Goal: Task Accomplishment & Management: Manage account settings

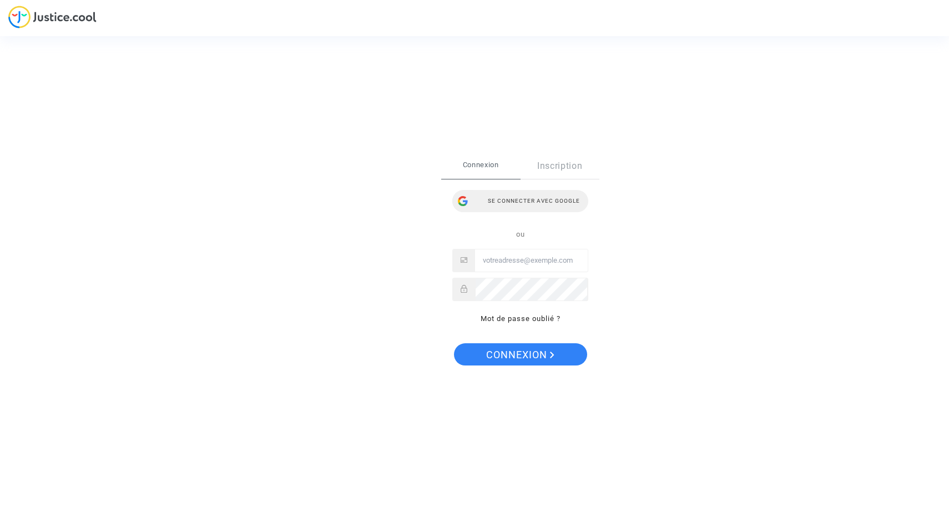
click at [545, 202] on div "Se connecter avec Google" at bounding box center [520, 201] width 136 height 22
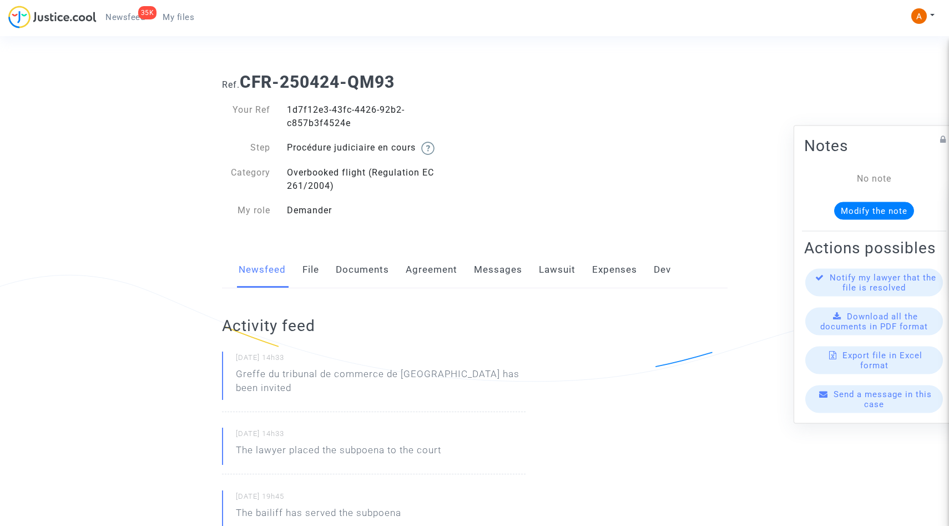
click at [379, 274] on link "Documents" at bounding box center [362, 269] width 53 height 37
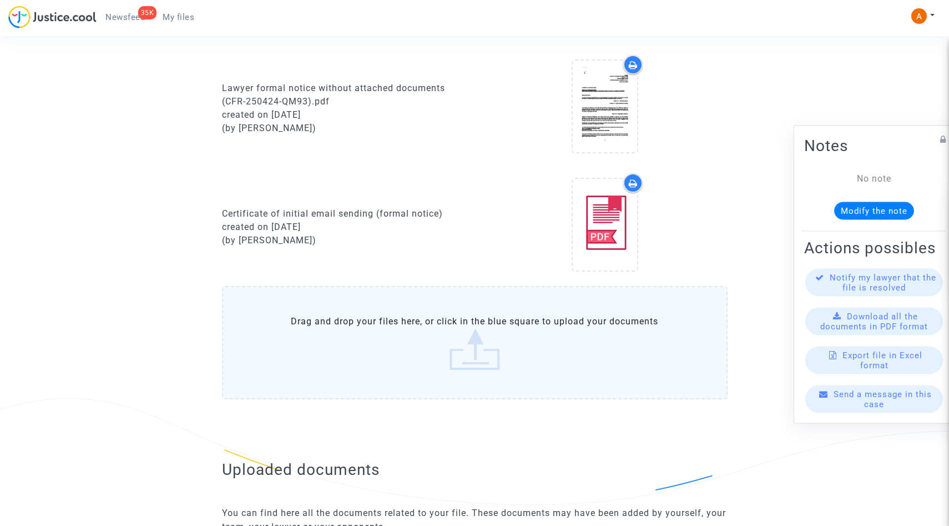
scroll to position [565, 0]
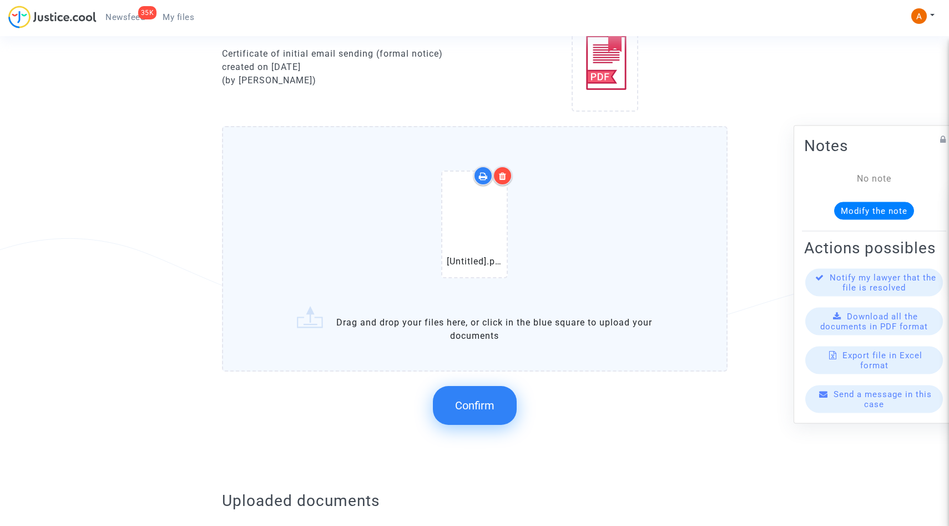
click at [485, 410] on span "Confirm" at bounding box center [474, 405] width 39 height 13
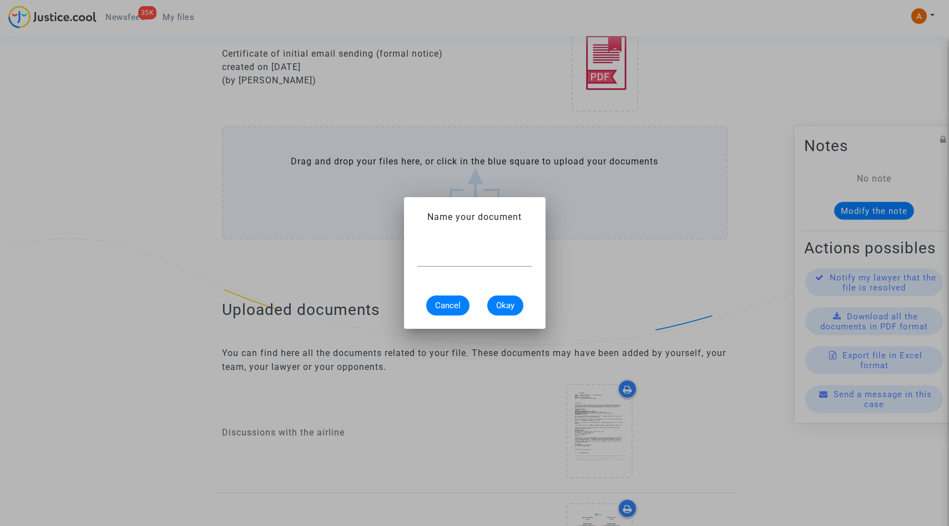
scroll to position [0, 0]
type input "ф"
type input "ass-nt signed"
click at [509, 310] on button "Okay" at bounding box center [505, 305] width 36 height 20
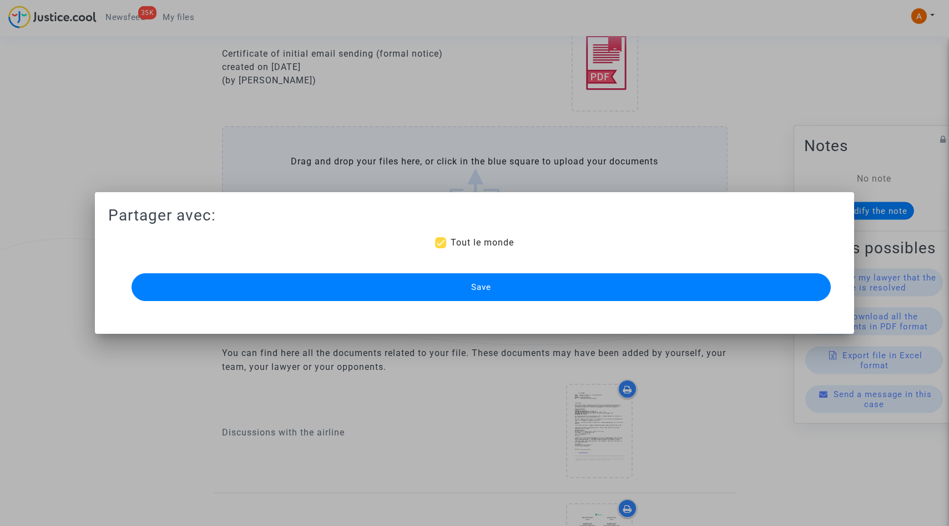
click at [498, 294] on button "Save" at bounding box center [482, 287] width 700 height 28
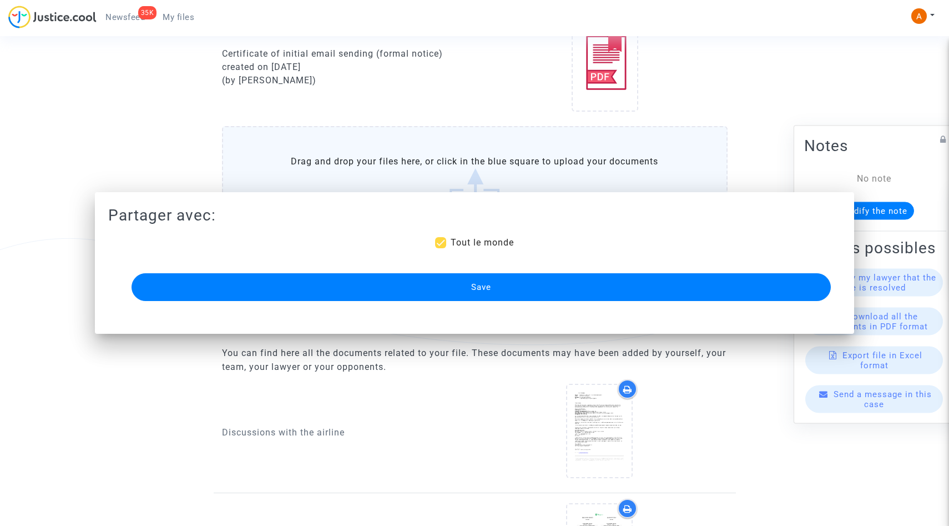
scroll to position [565, 0]
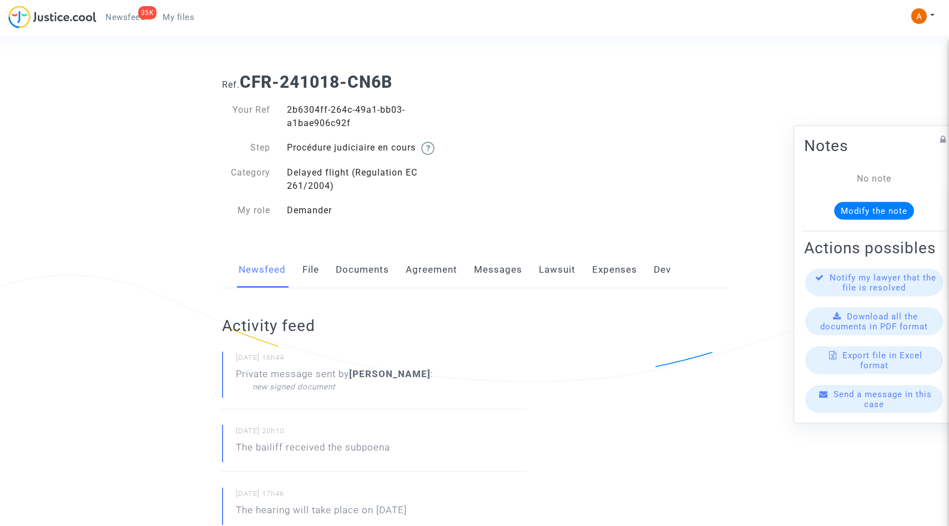
click at [365, 273] on link "Documents" at bounding box center [362, 269] width 53 height 37
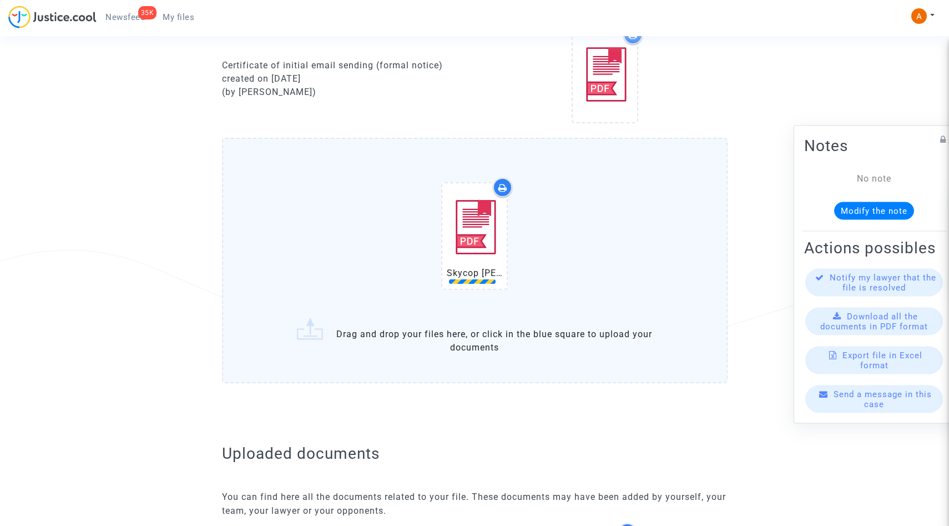
scroll to position [579, 0]
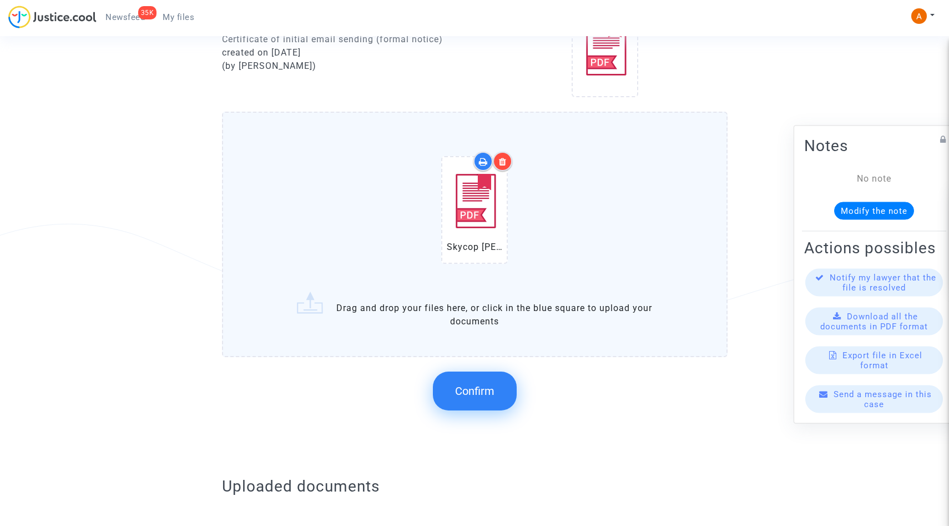
click at [474, 397] on span "Confirm" at bounding box center [474, 390] width 39 height 13
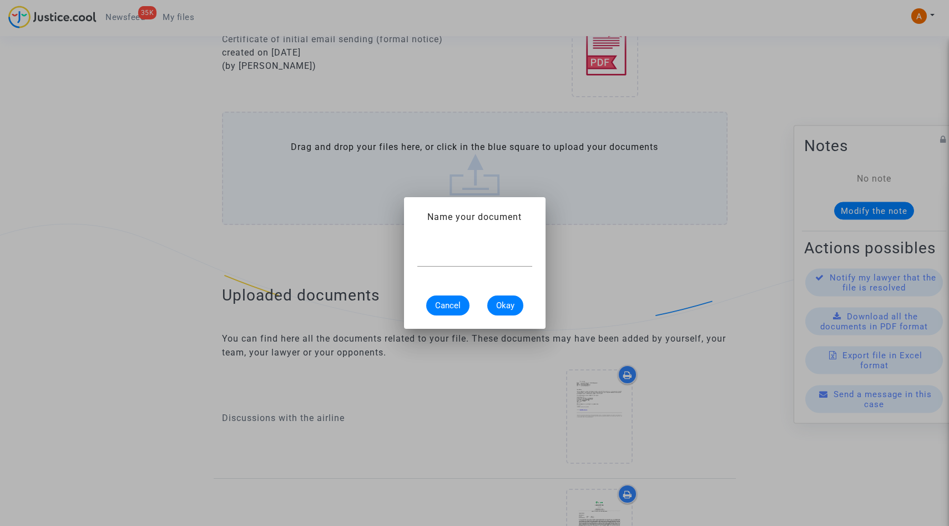
scroll to position [0, 0]
type input "ass-nt signed"
click at [516, 299] on button "Okay" at bounding box center [505, 305] width 36 height 20
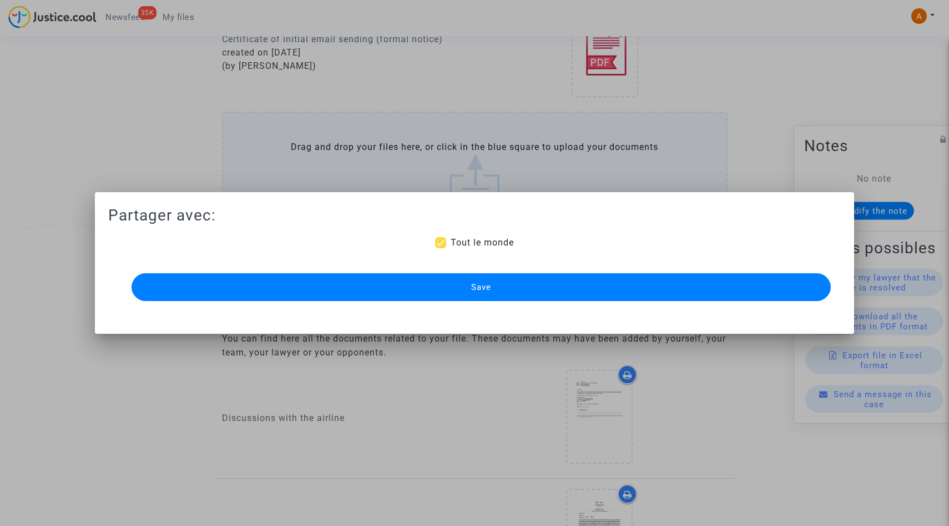
click at [503, 292] on button "Save" at bounding box center [482, 287] width 700 height 28
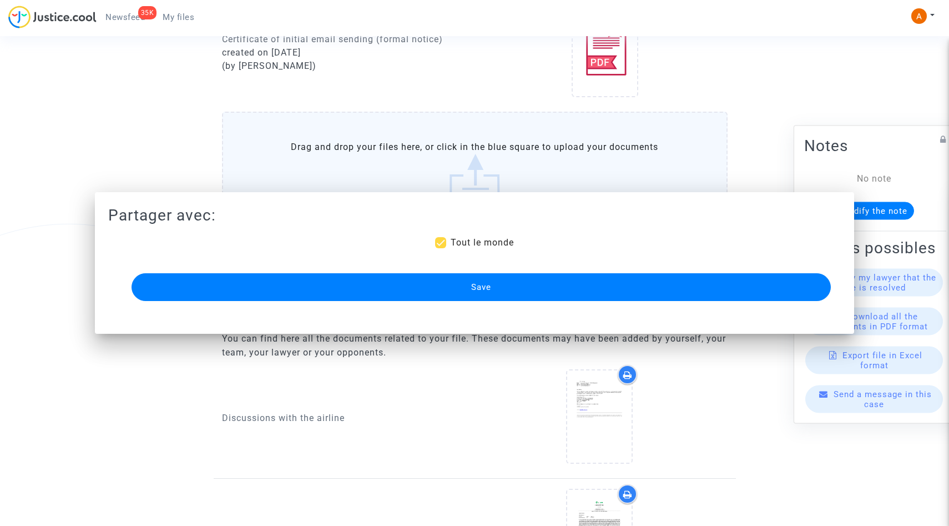
scroll to position [579, 0]
